Goal: Transaction & Acquisition: Purchase product/service

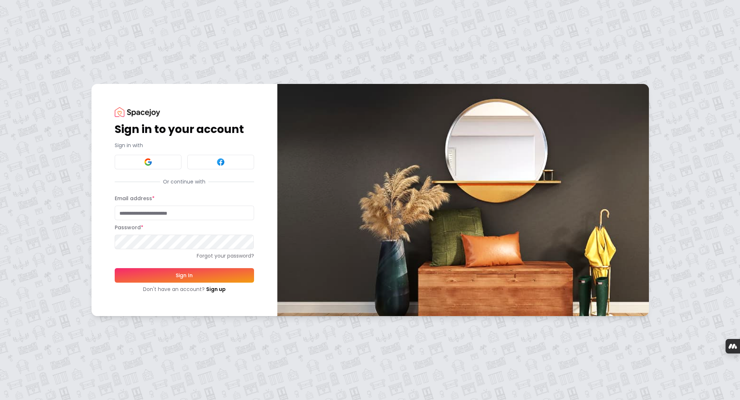
type input "**********"
click at [169, 271] on button "Sign In" at bounding box center [184, 275] width 139 height 15
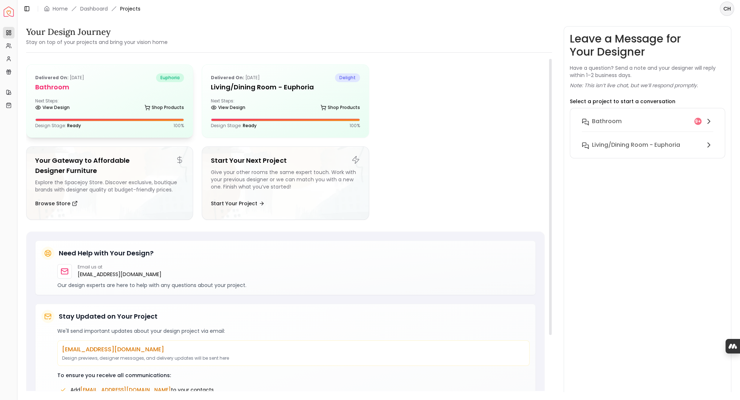
click at [144, 97] on div "Delivered on: [DATE] euphoria Bathroom Next Steps: View Design Shop Products De…" at bounding box center [109, 101] width 166 height 73
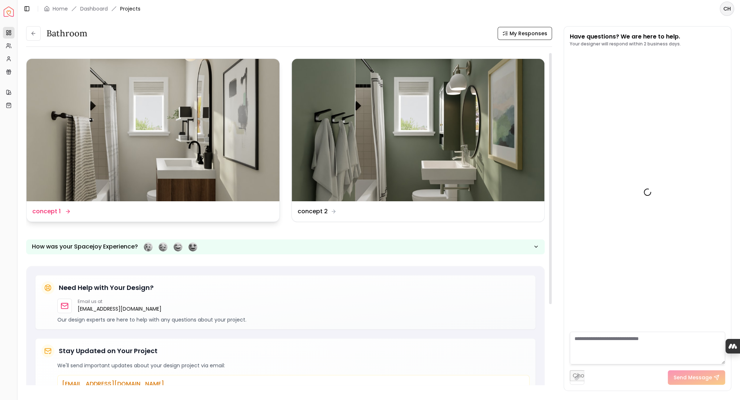
scroll to position [1166, 0]
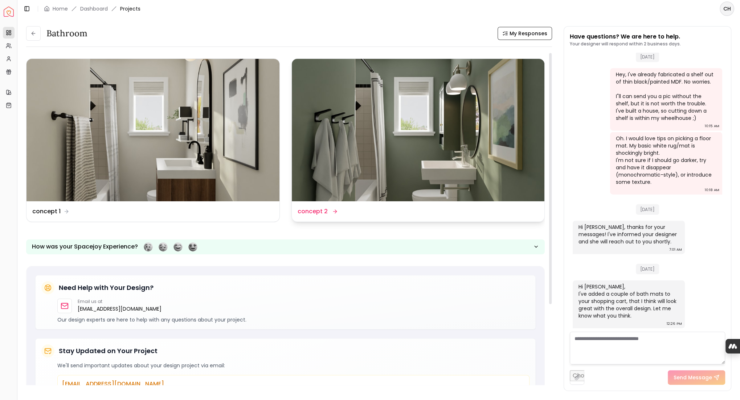
click at [395, 175] on img at bounding box center [418, 130] width 253 height 142
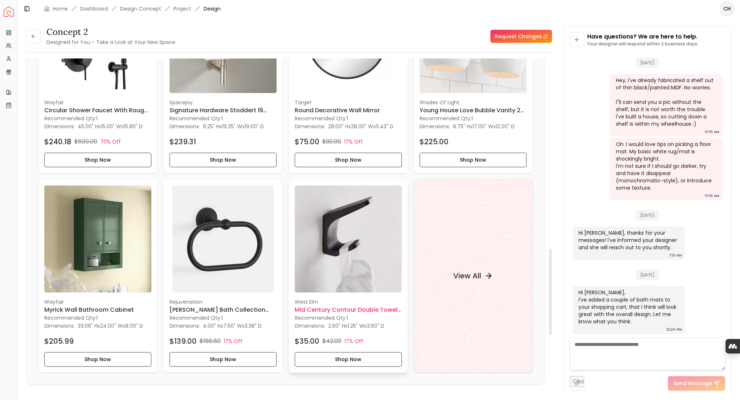
scroll to position [733, 0]
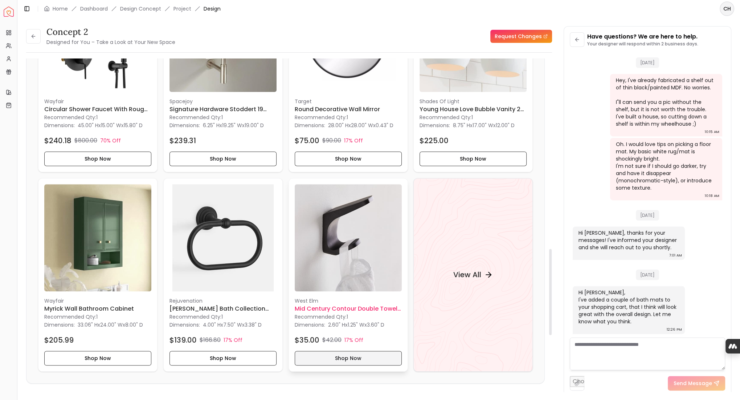
click at [344, 359] on button "Shop Now" at bounding box center [348, 358] width 107 height 15
click at [350, 358] on button "Shop Now" at bounding box center [348, 358] width 107 height 15
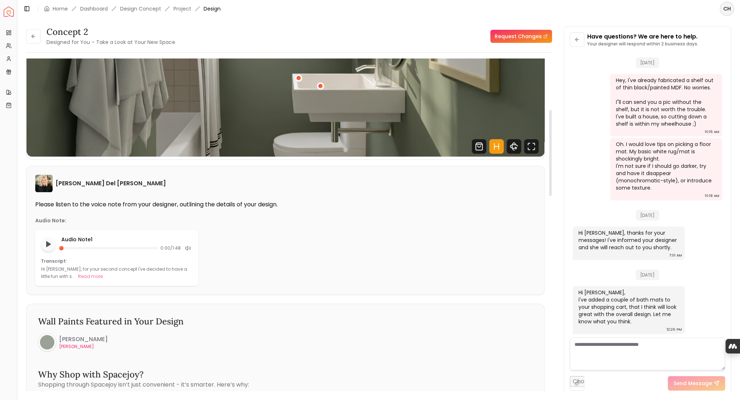
scroll to position [196, 0]
click at [341, 259] on div "Audio Note 1 0:00 / 1:48 Transcript: Hi [PERSON_NAME], for your second concept …" at bounding box center [285, 258] width 500 height 56
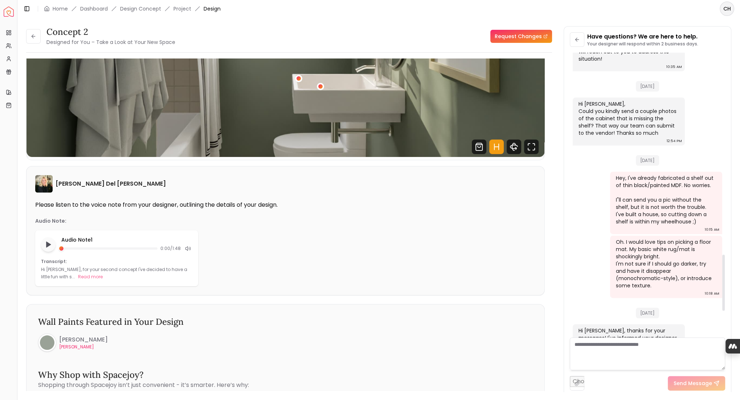
scroll to position [924, 0]
